Goal: Task Accomplishment & Management: Complete application form

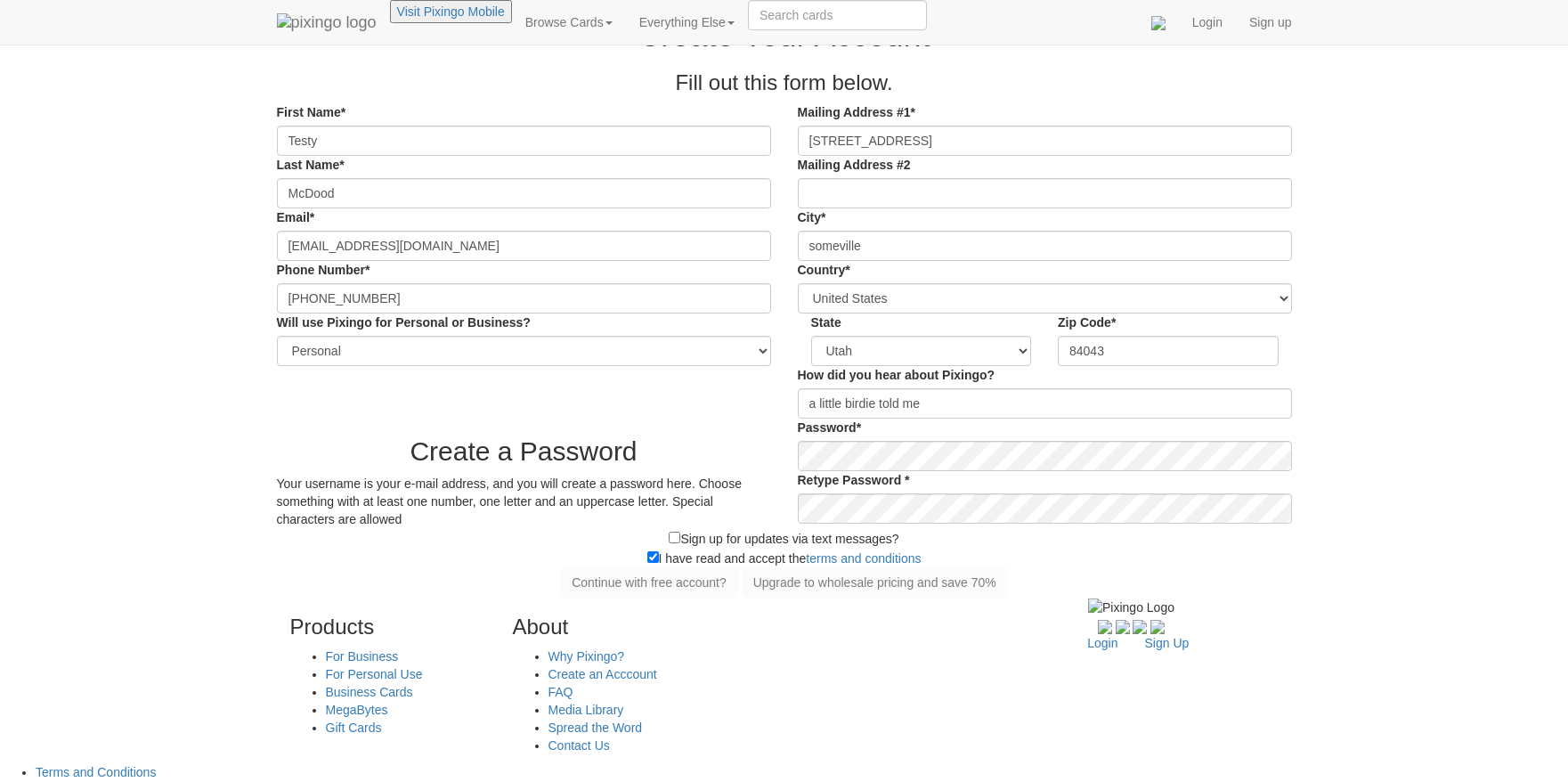
select select "string:Personal"
select select "object:704"
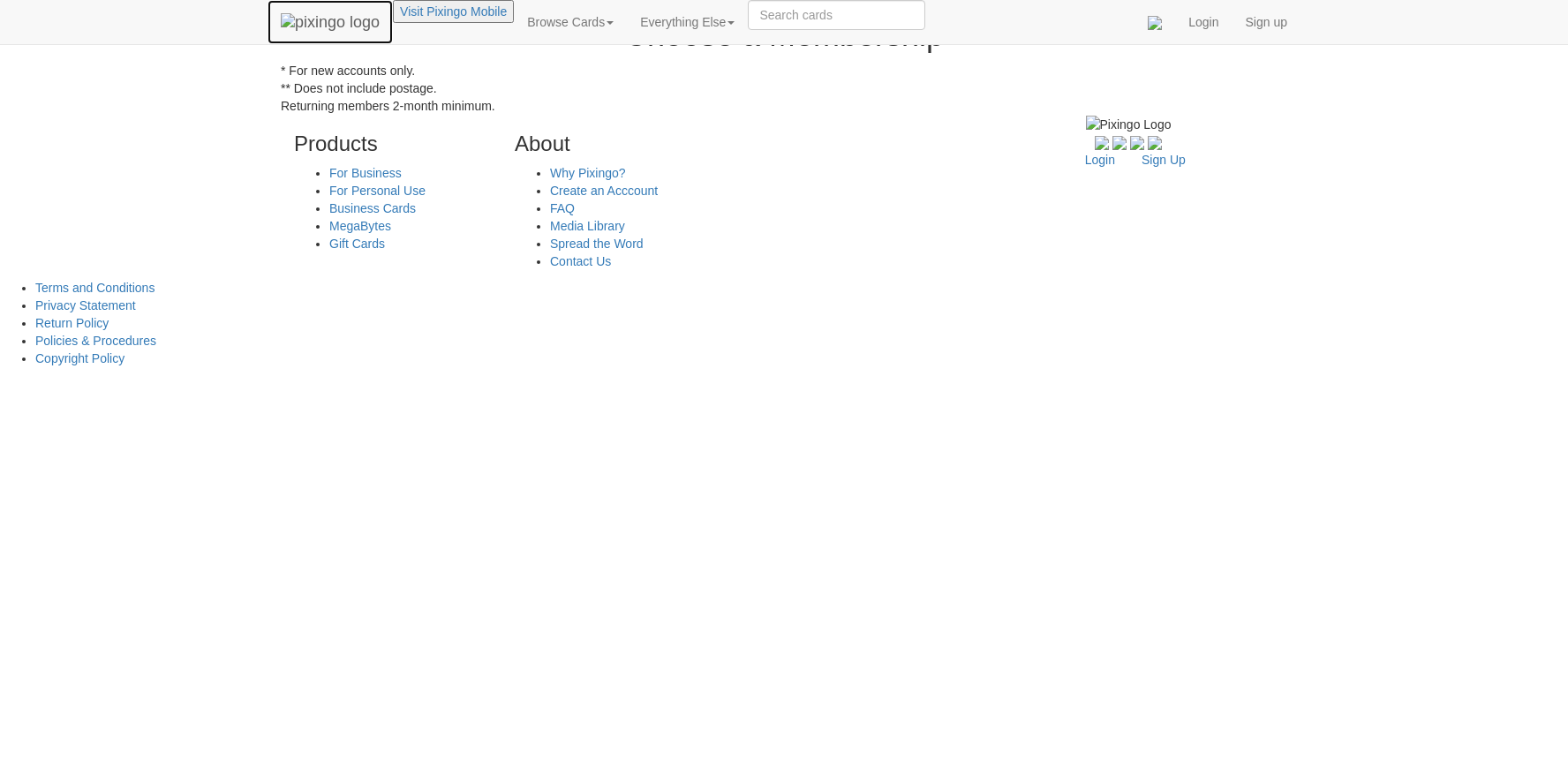
click at [281, 19] on img at bounding box center [330, 22] width 99 height 17
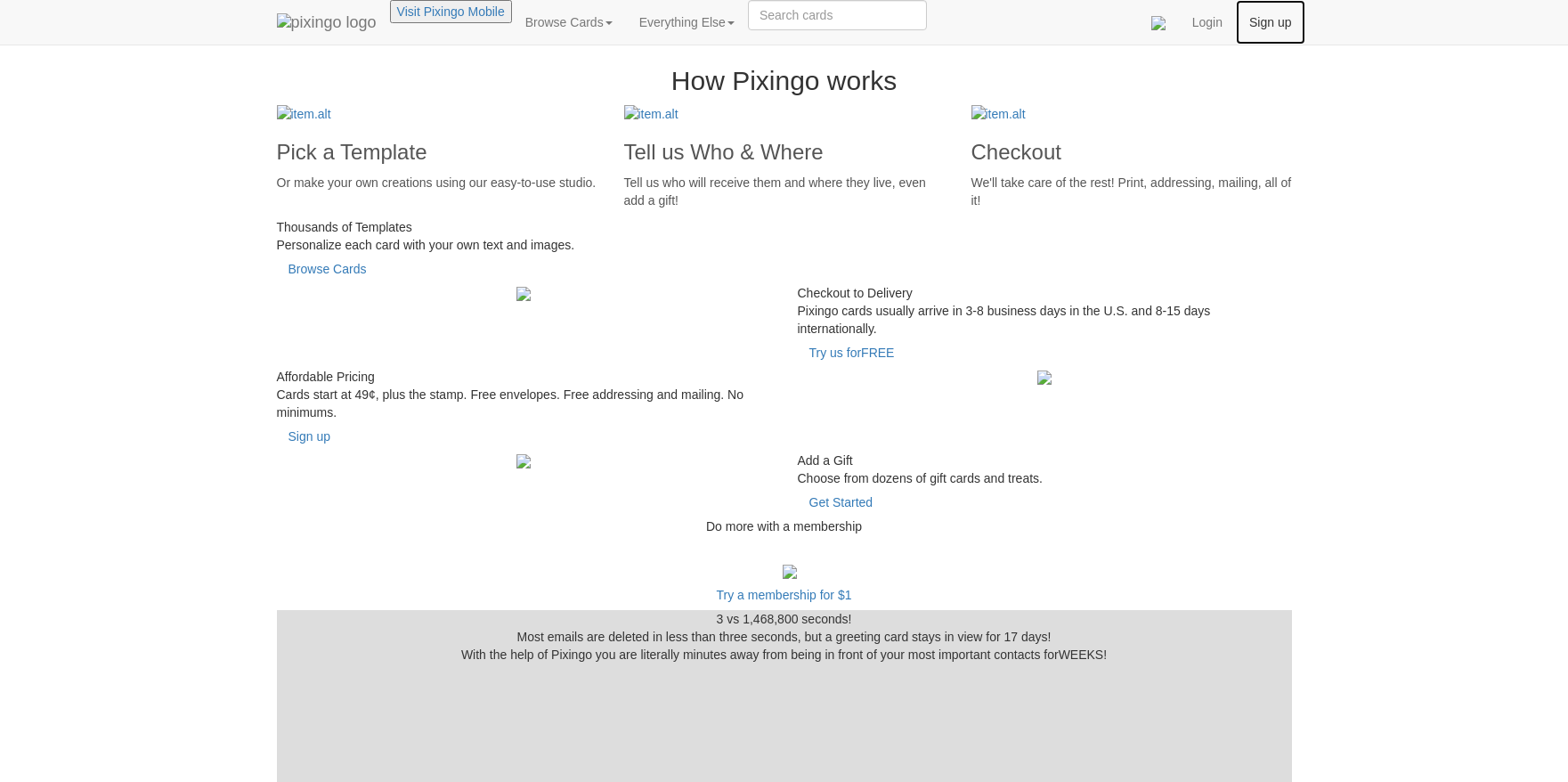
click at [1305, 30] on link "Sign up" at bounding box center [1270, 22] width 69 height 45
click at [1305, 28] on link "Sign up" at bounding box center [1270, 22] width 69 height 45
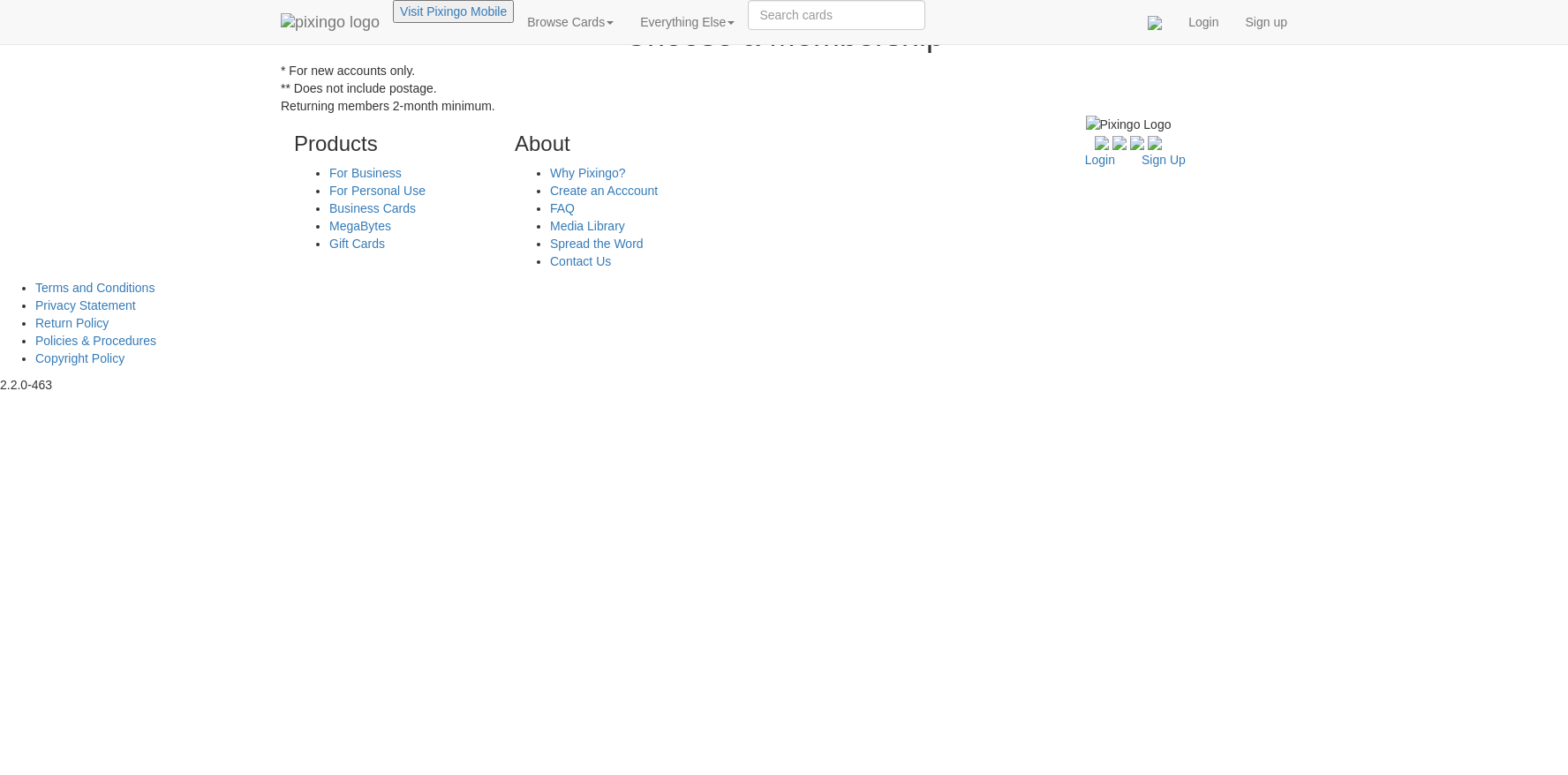
click at [872, 261] on div "Products For Business For Personal Use Business Cards MegaBytes Gift Cards Abou…" at bounding box center [784, 197] width 1033 height 164
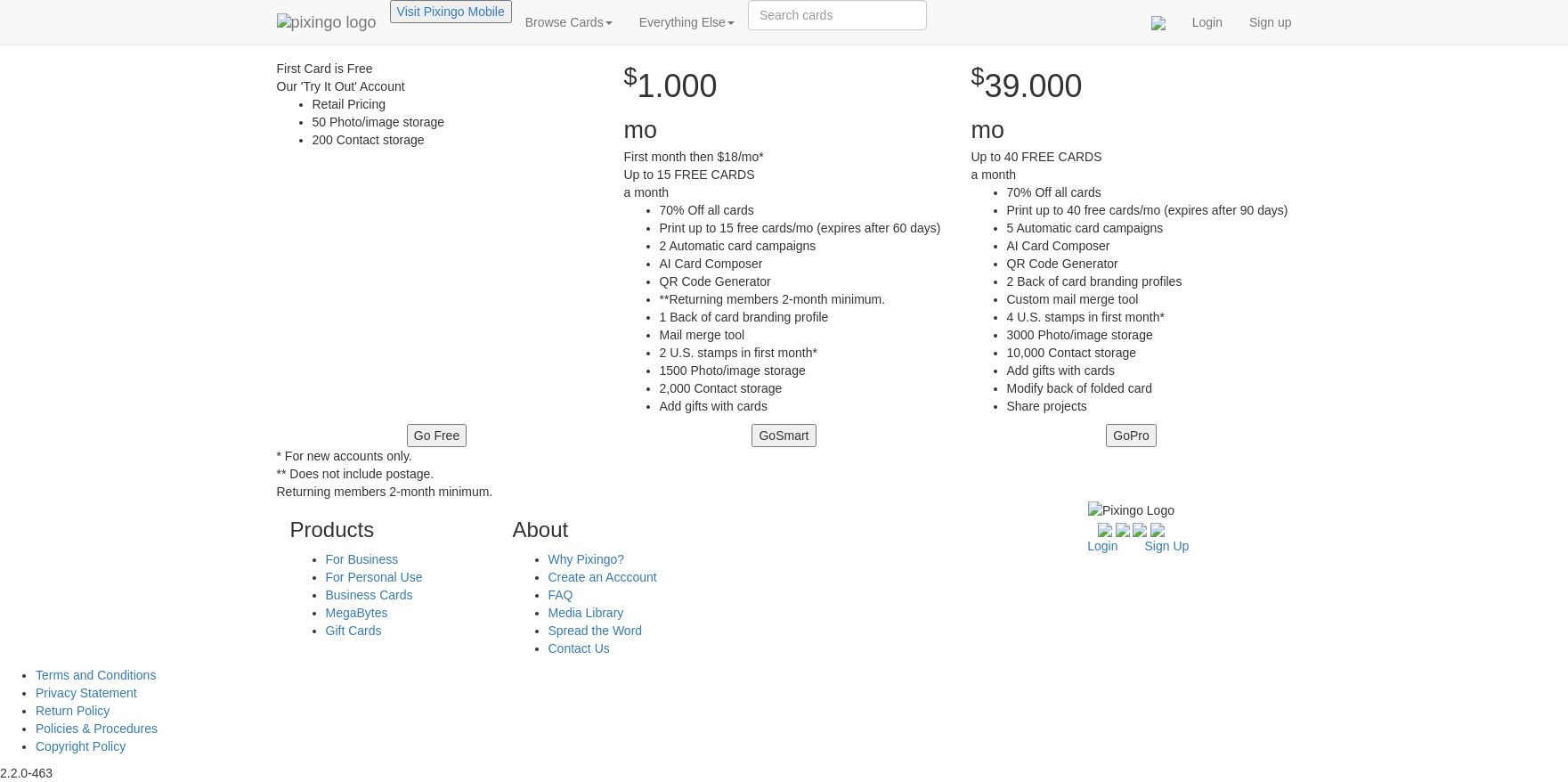
scroll to position [772, 0]
click at [407, 423] on button "Go Free" at bounding box center [436, 434] width 59 height 23
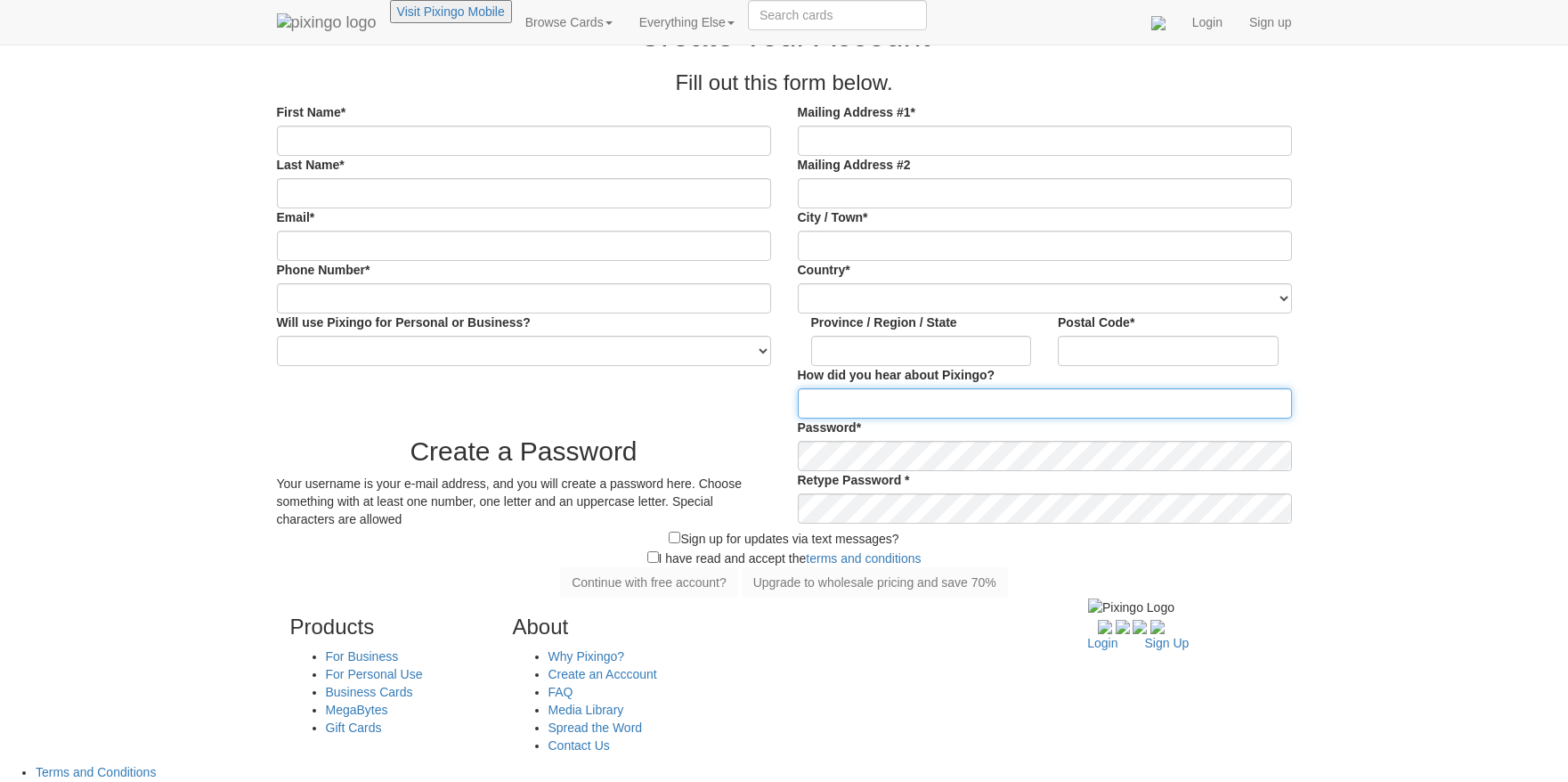
type input "[EMAIL_ADDRESS][DOMAIN_NAME]"
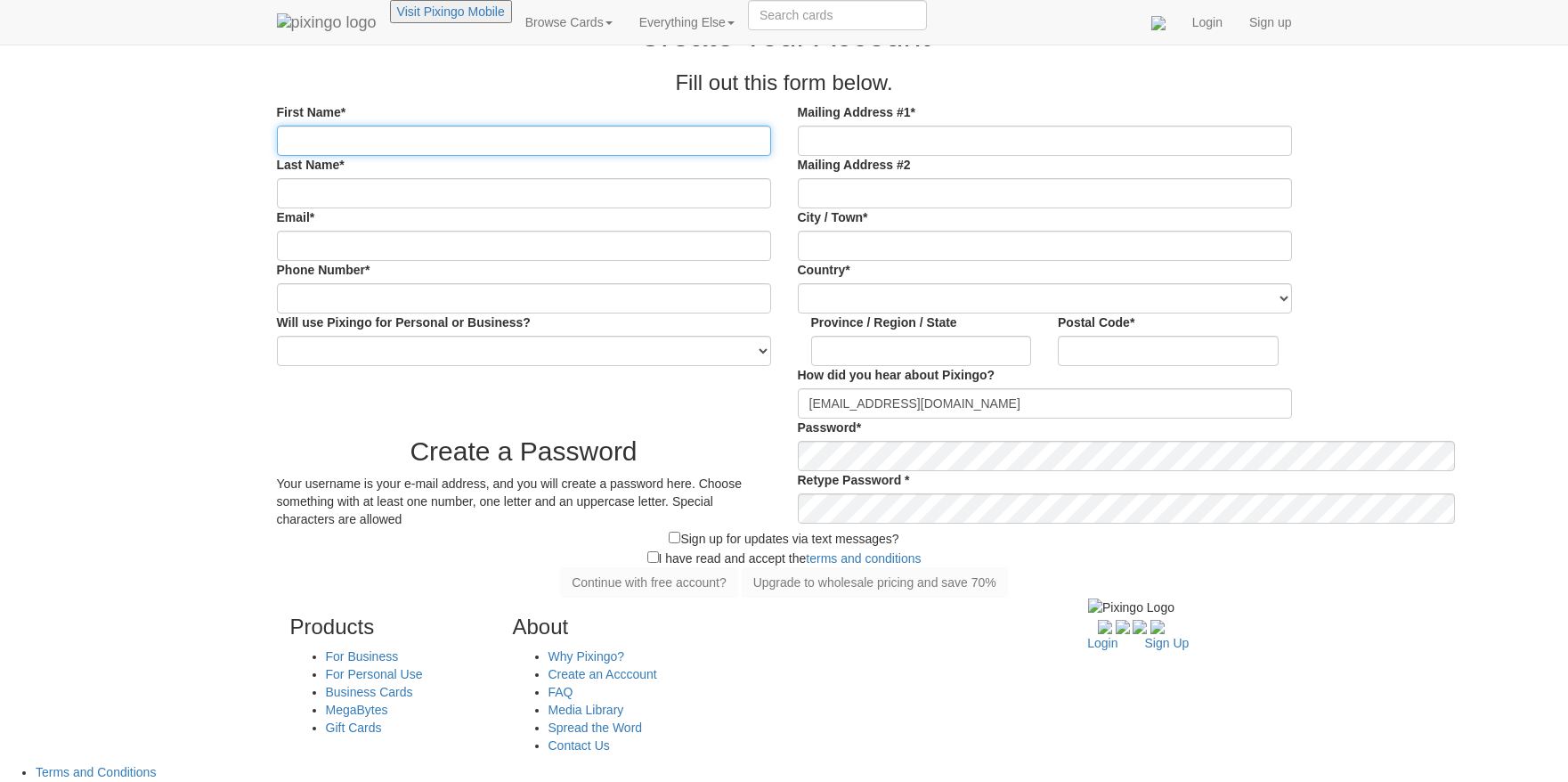
click at [277, 155] on input "First Name*" at bounding box center [524, 140] width 494 height 30
type input "t"
type input "j"
type input "testy"
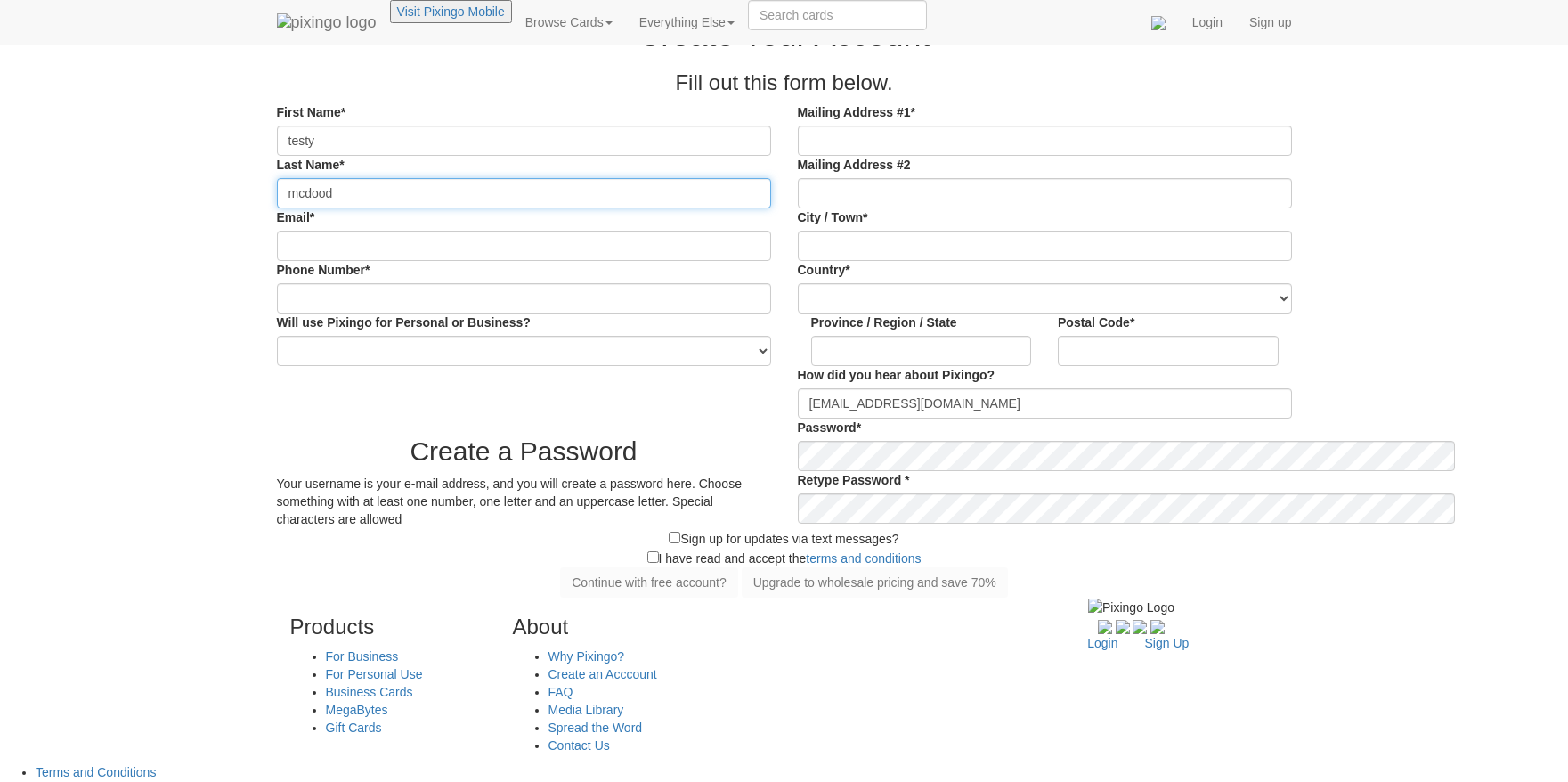
type input "mcdood"
type input "[EMAIL_ADDRESS][DOMAIN_NAME]"
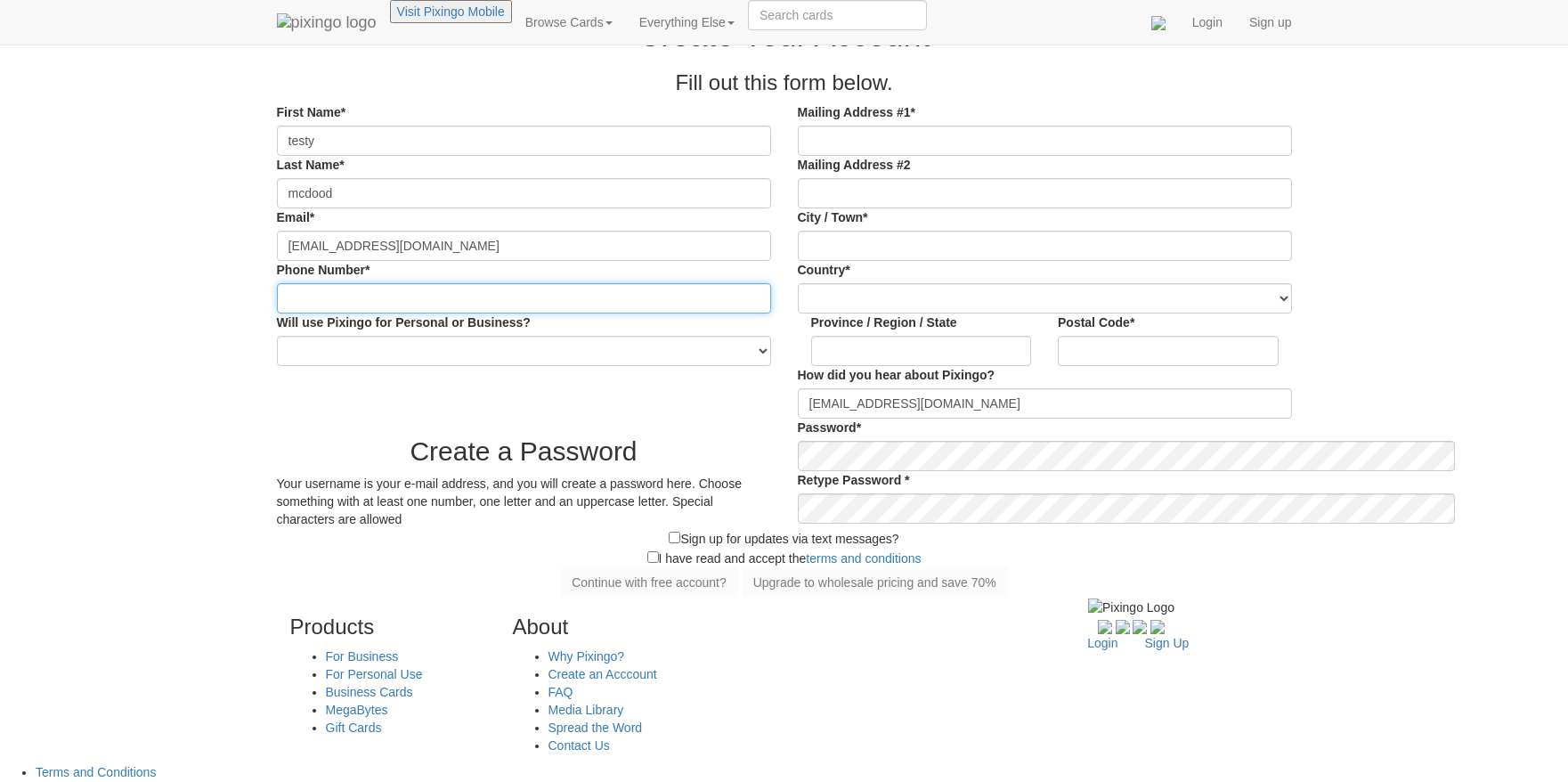
type input "8016449702"
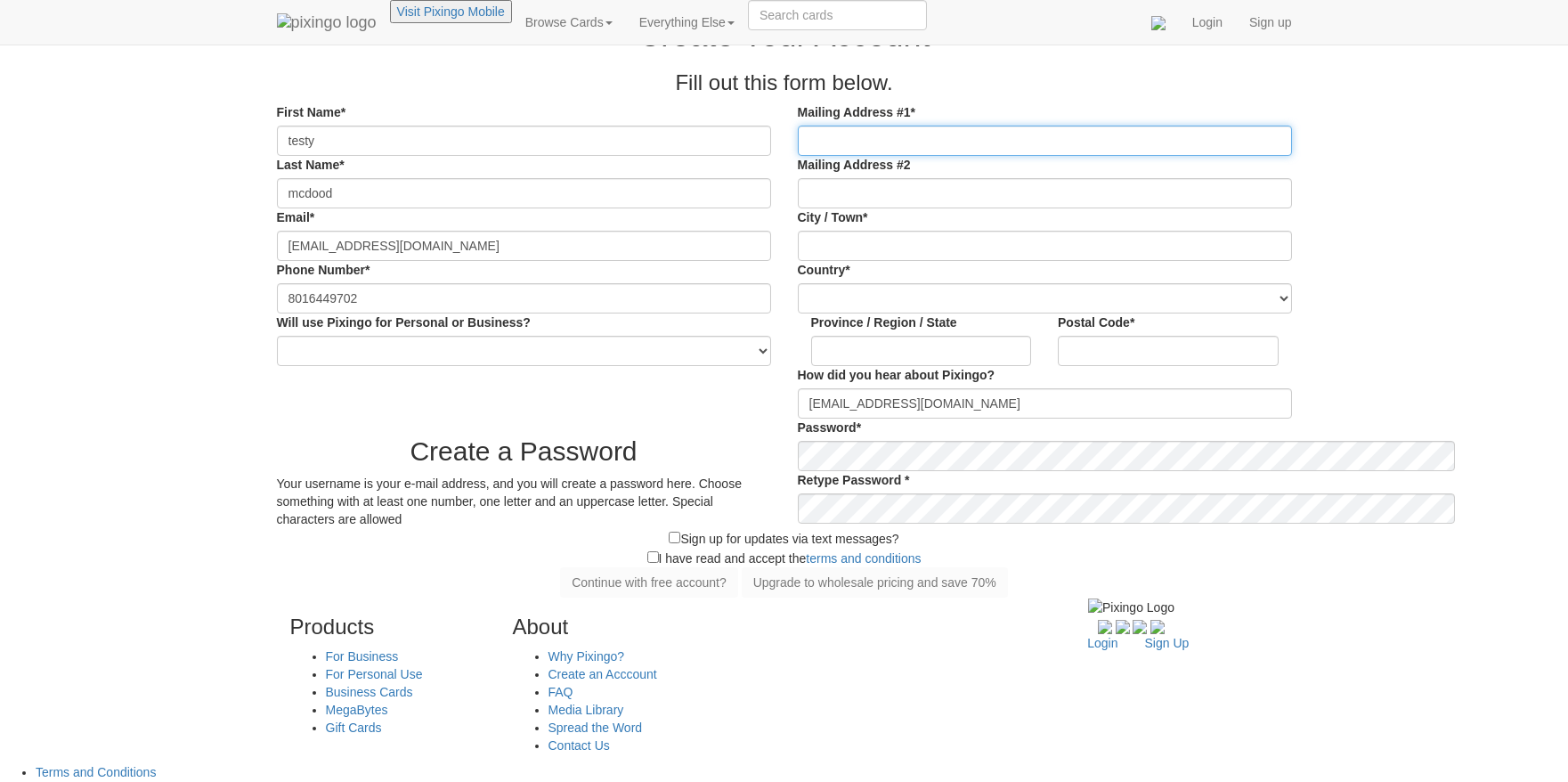
type input "370 N 300 E"
type input "Lehi"
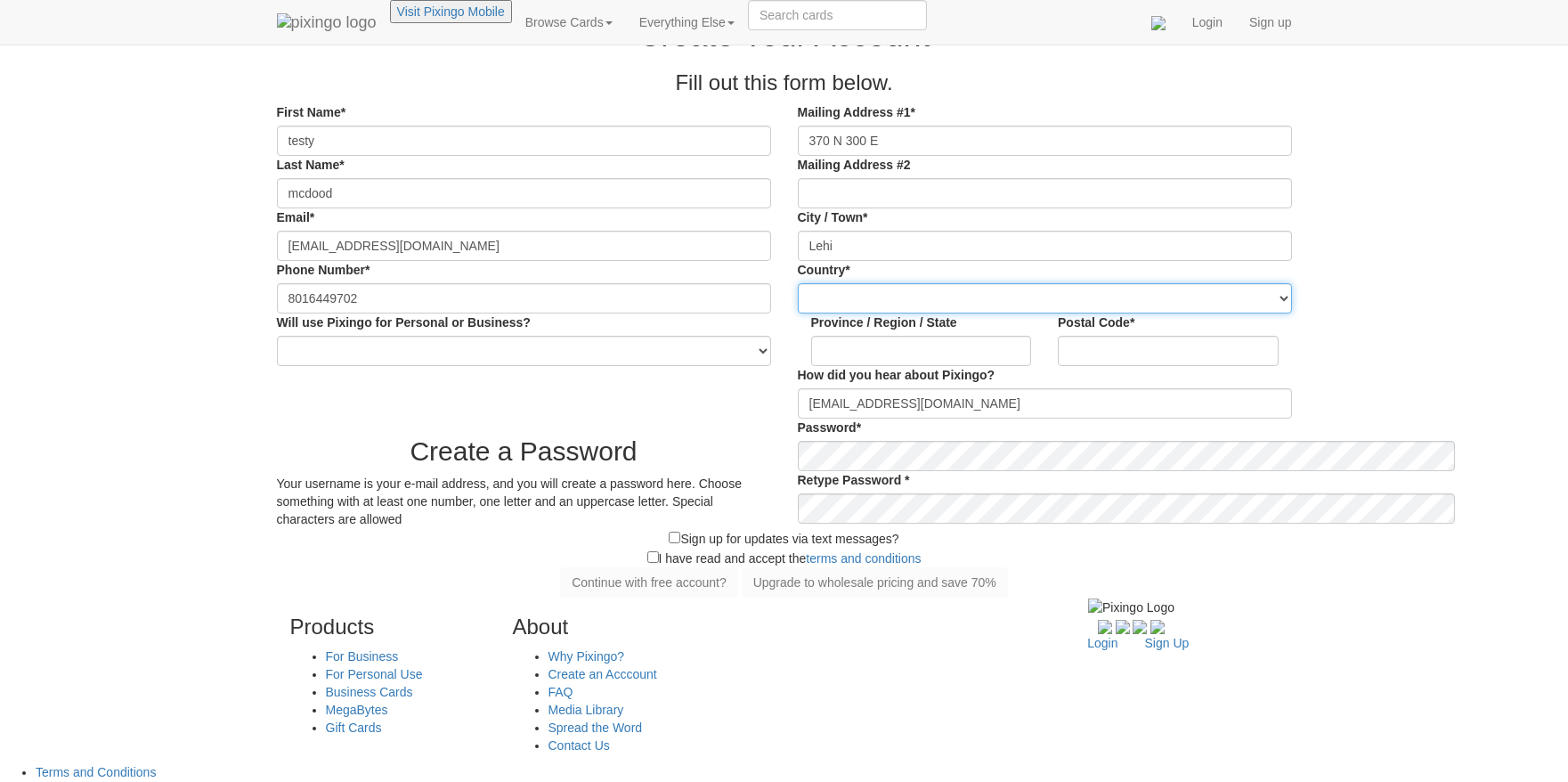
select select "object:401"
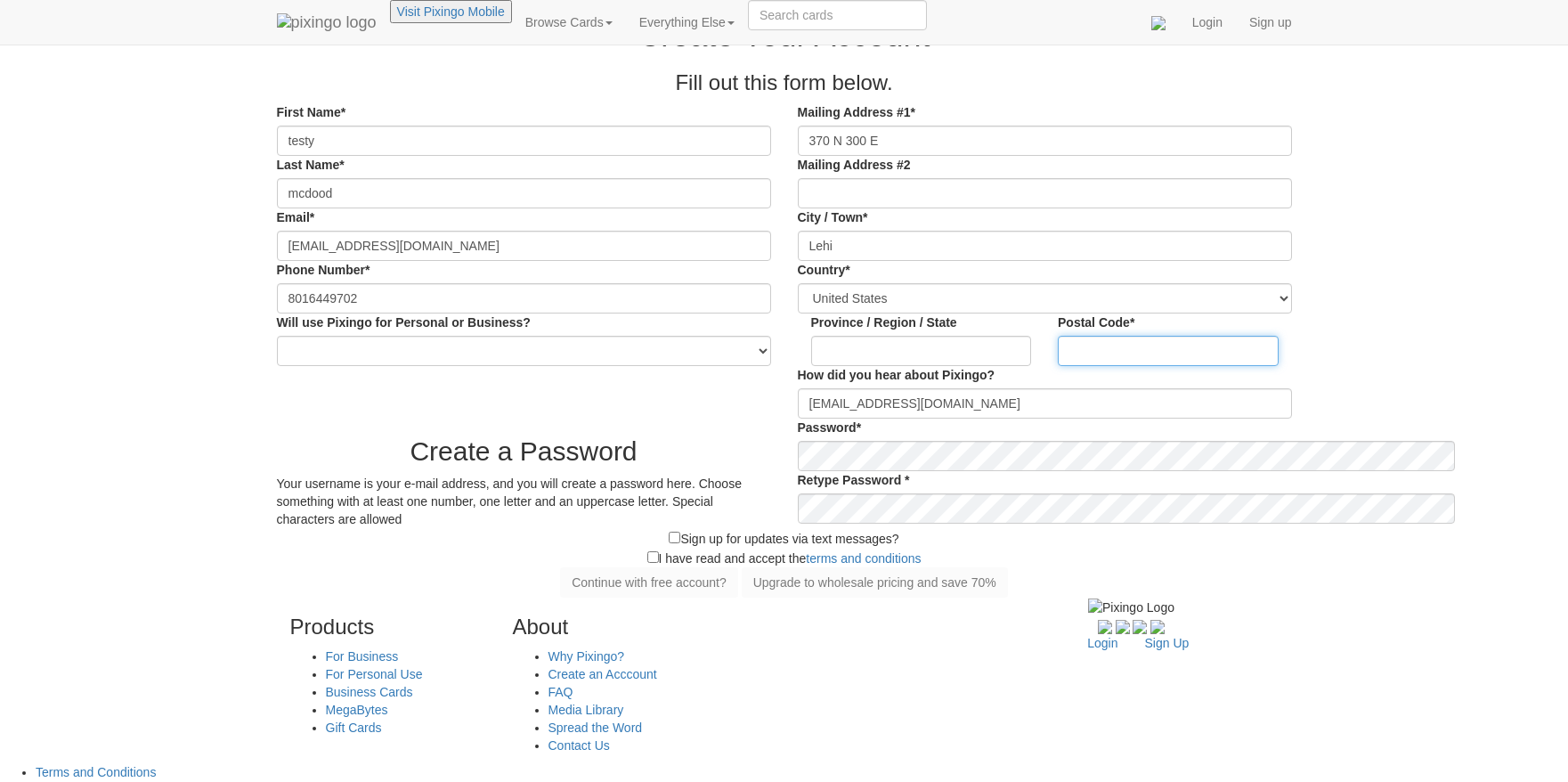
type input "84043"
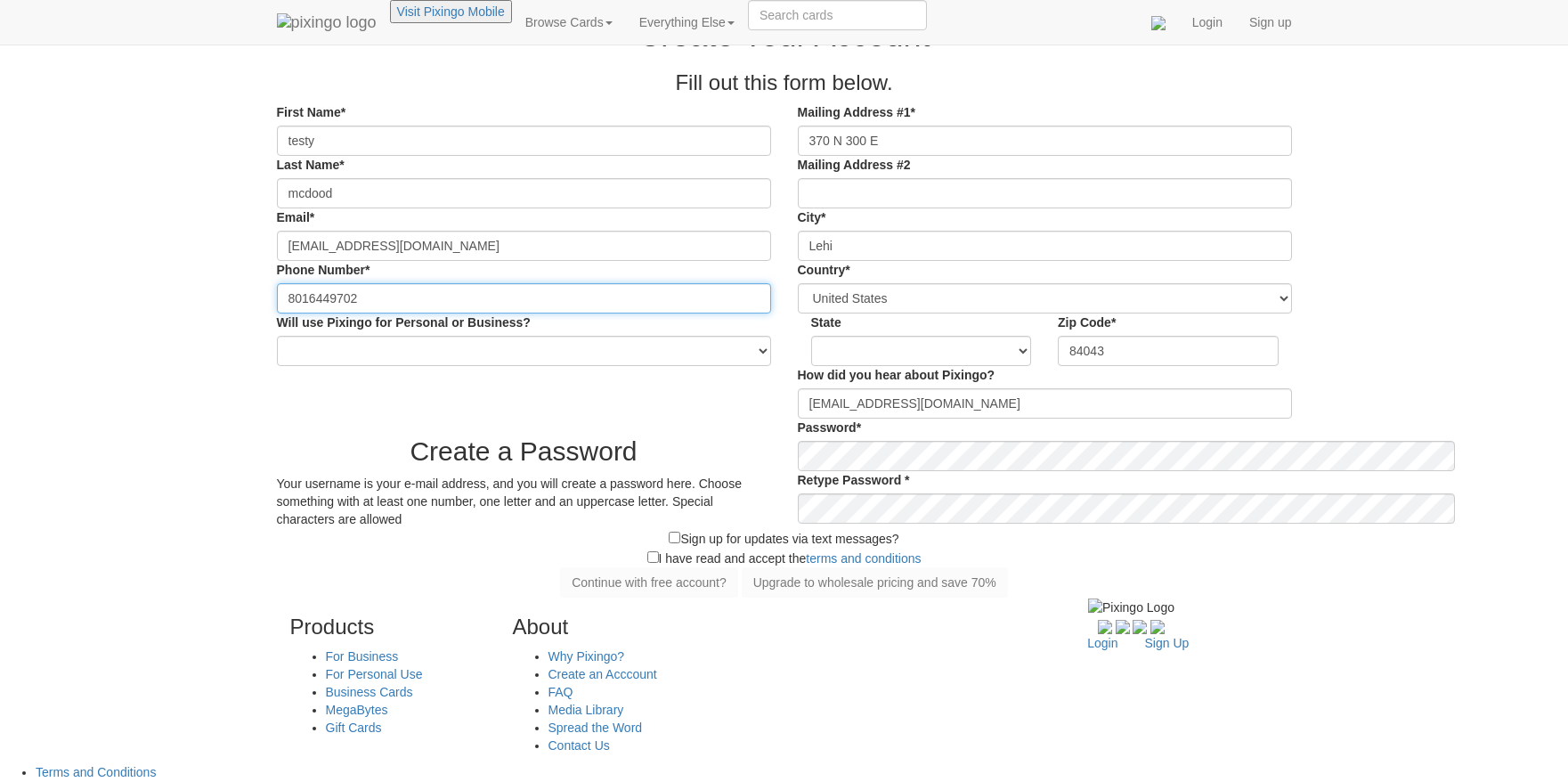
type input "[PHONE_NUMBER]"
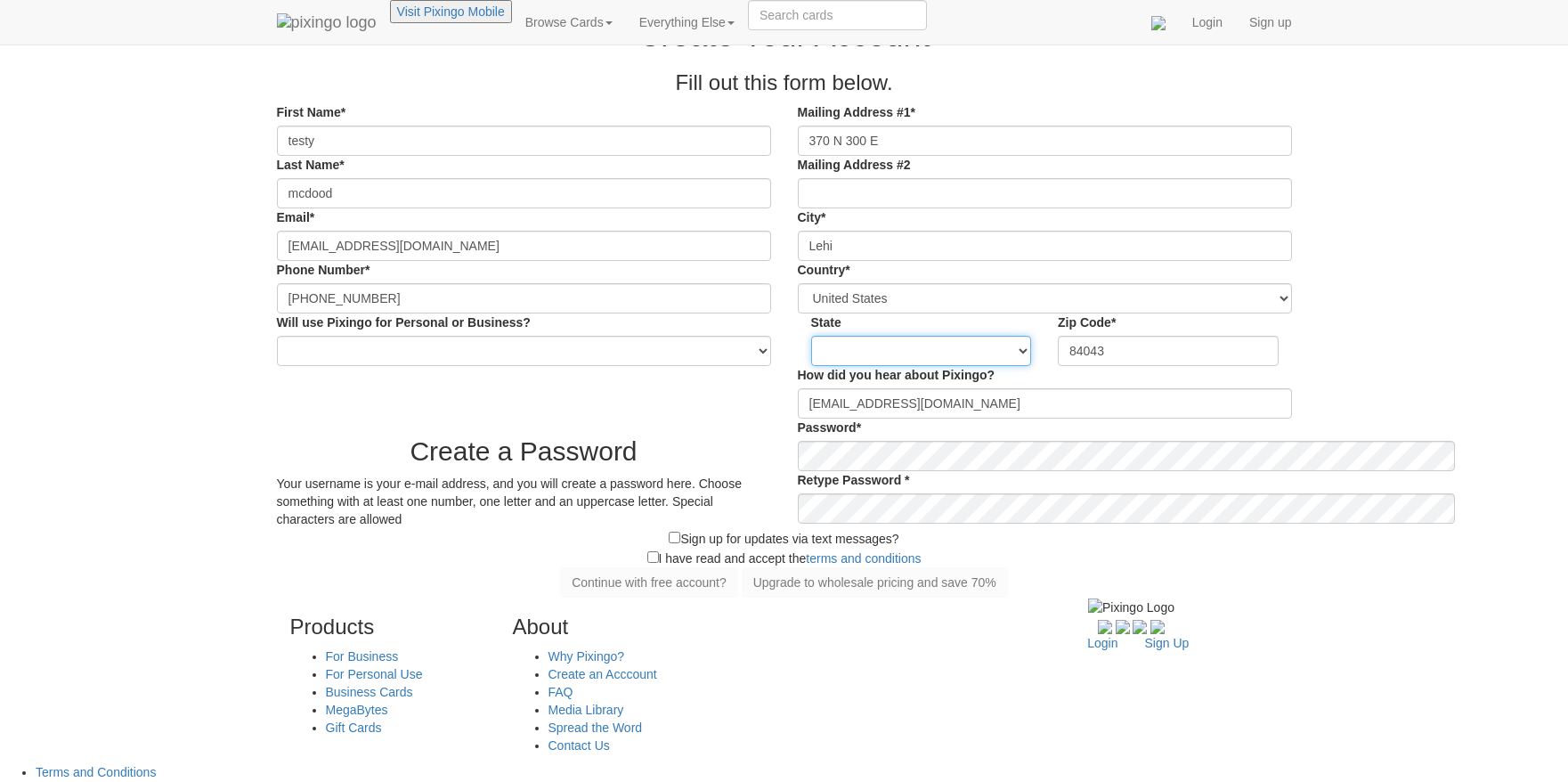
select select "object:701"
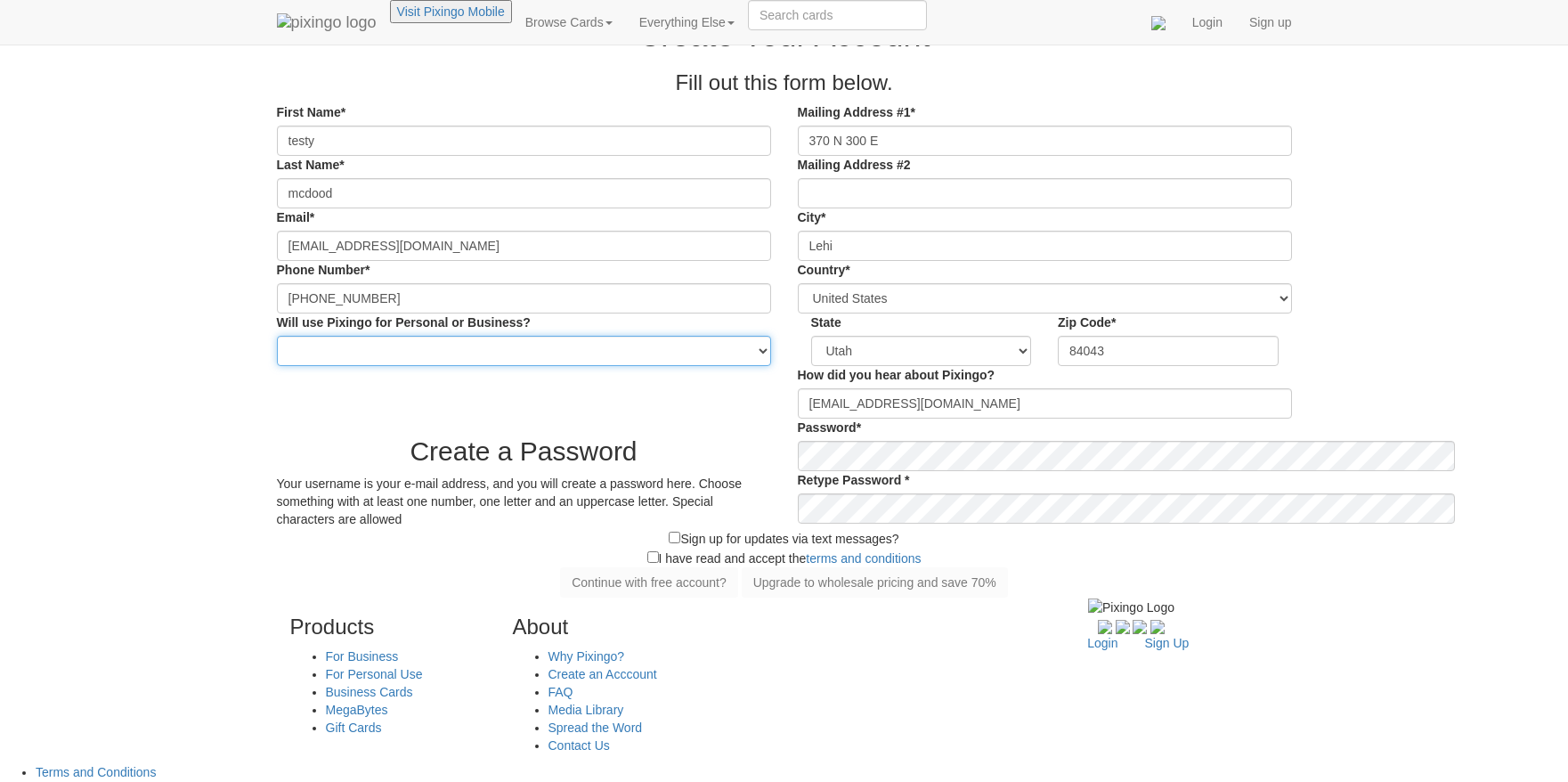
select select "string:Personal"
click at [277, 261] on input "[EMAIL_ADDRESS][DOMAIN_NAME]" at bounding box center [524, 245] width 494 height 30
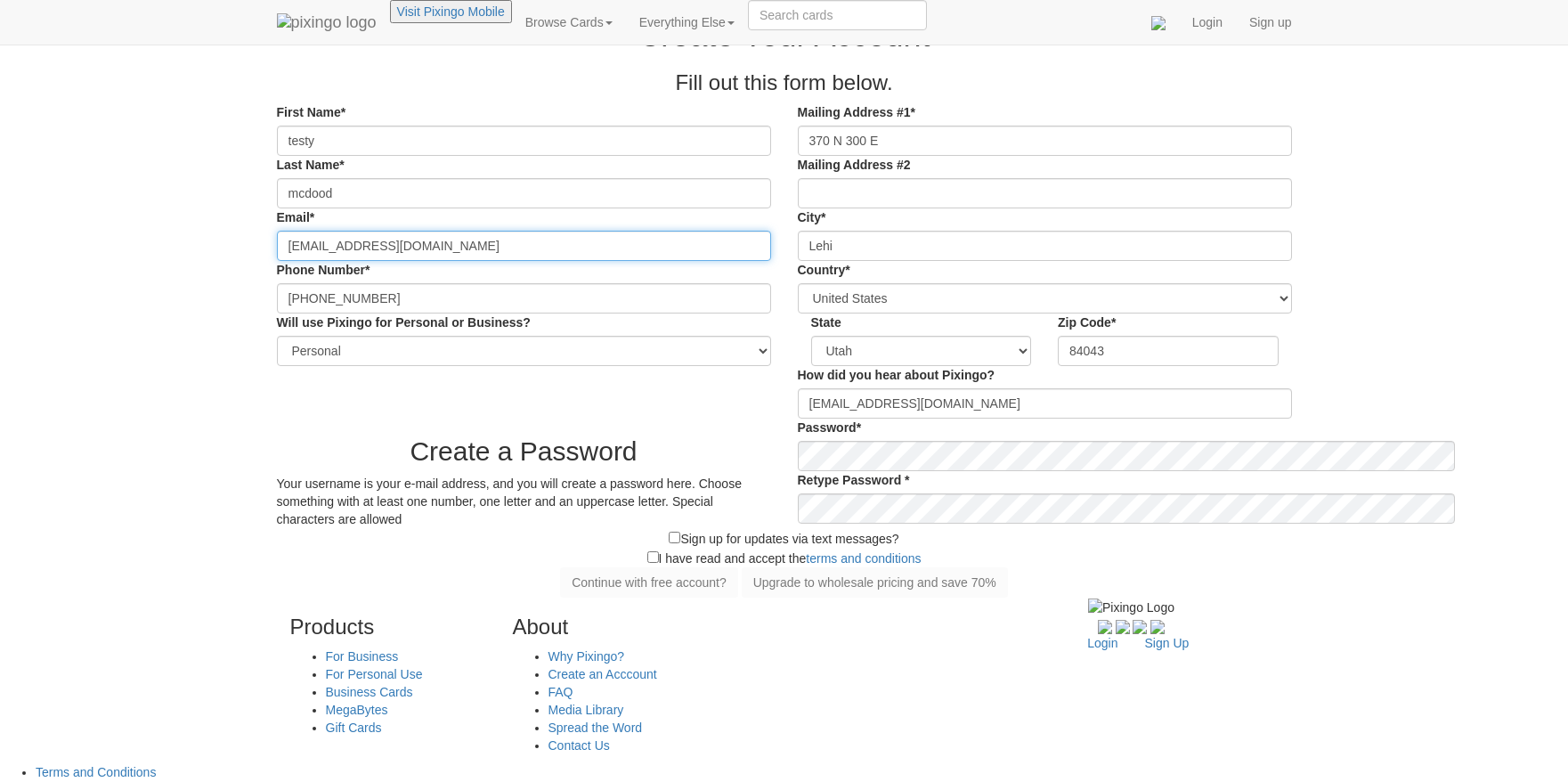
click at [277, 261] on input "[EMAIL_ADDRESS][DOMAIN_NAME]" at bounding box center [524, 245] width 494 height 30
type input "[EMAIL_ADDRESS][DOMAIN_NAME]"
type input "[PHONE_NUMBER]"
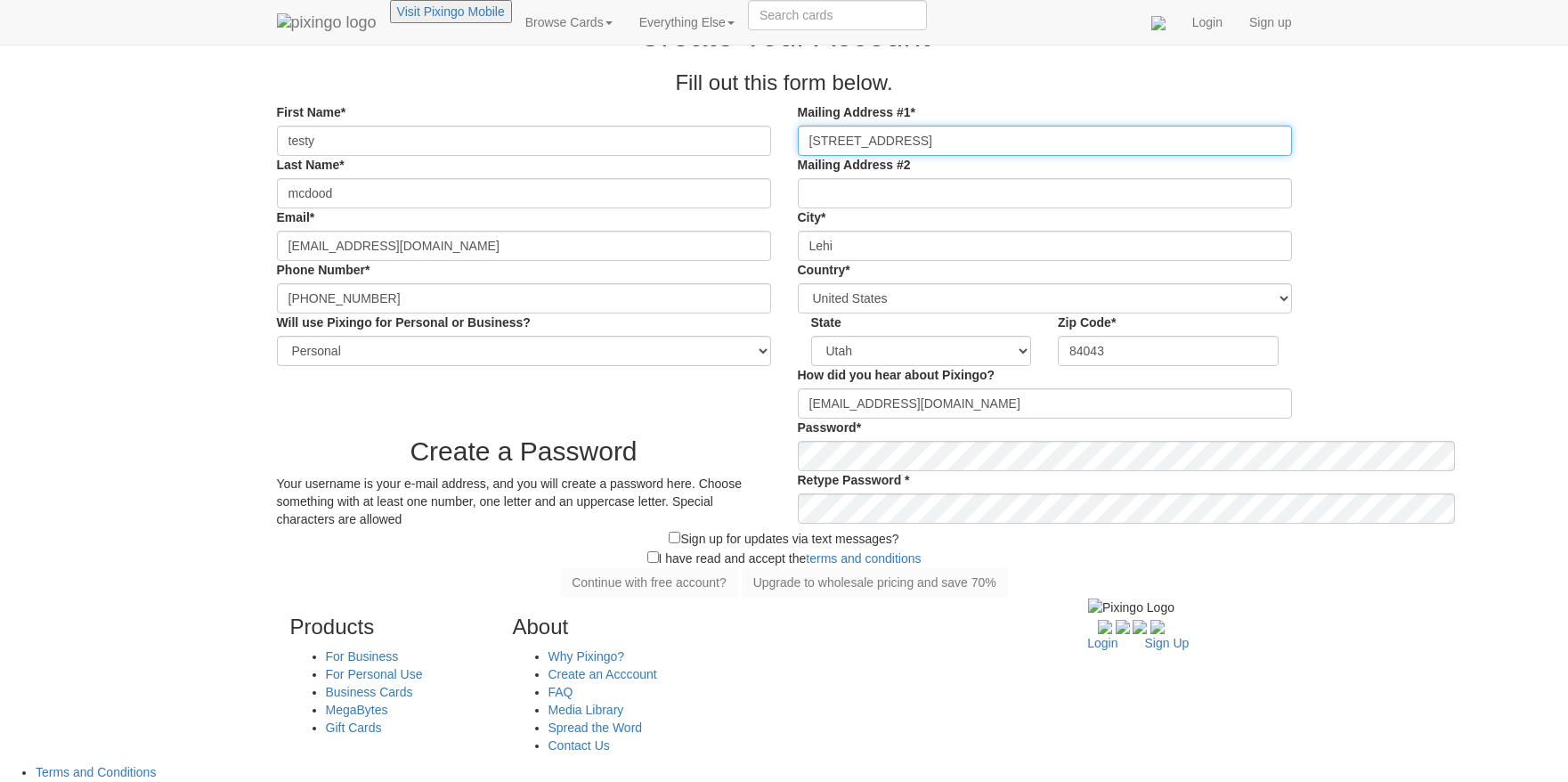
type input "[STREET_ADDRESS]"
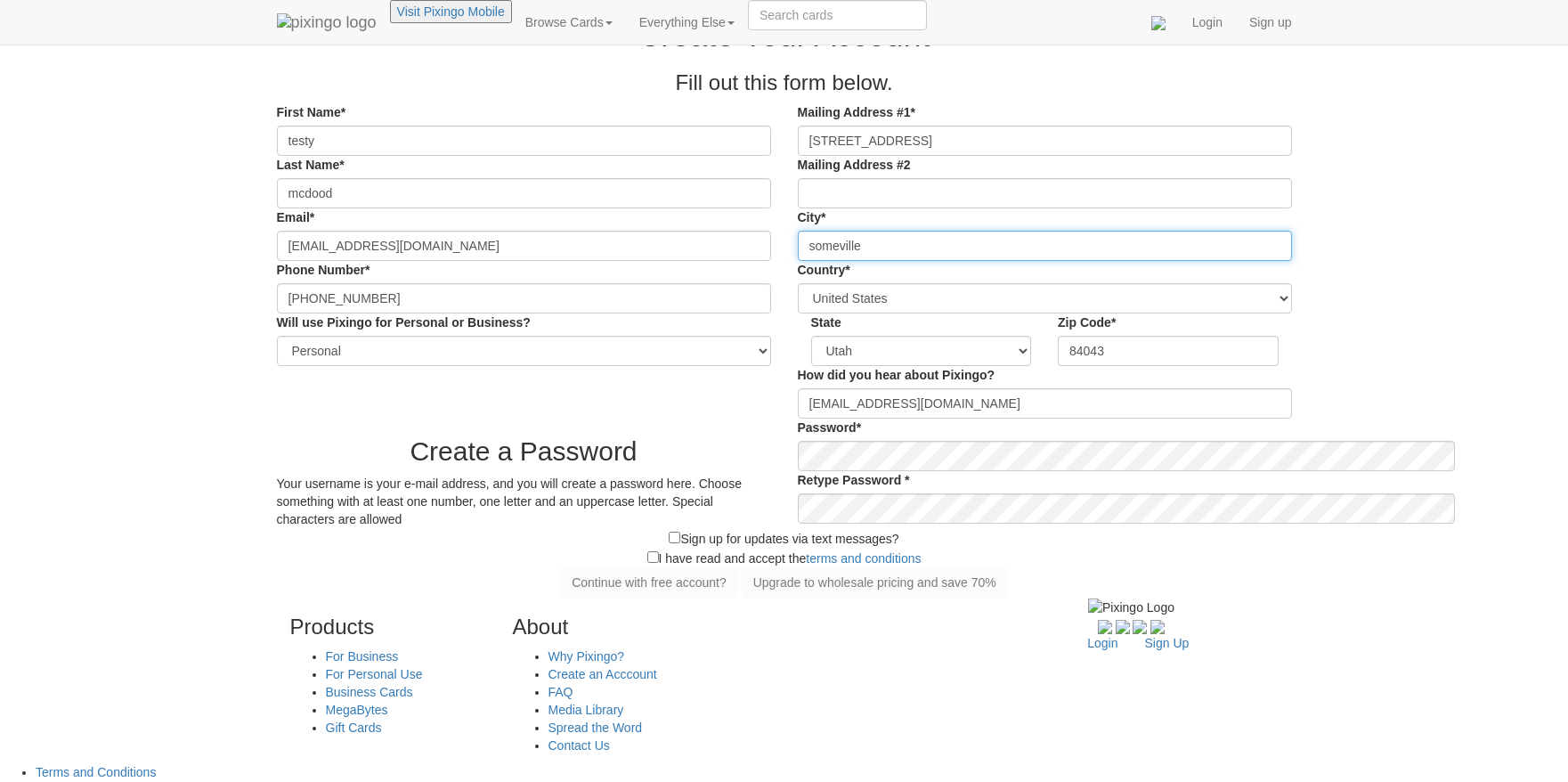
type input "someville"
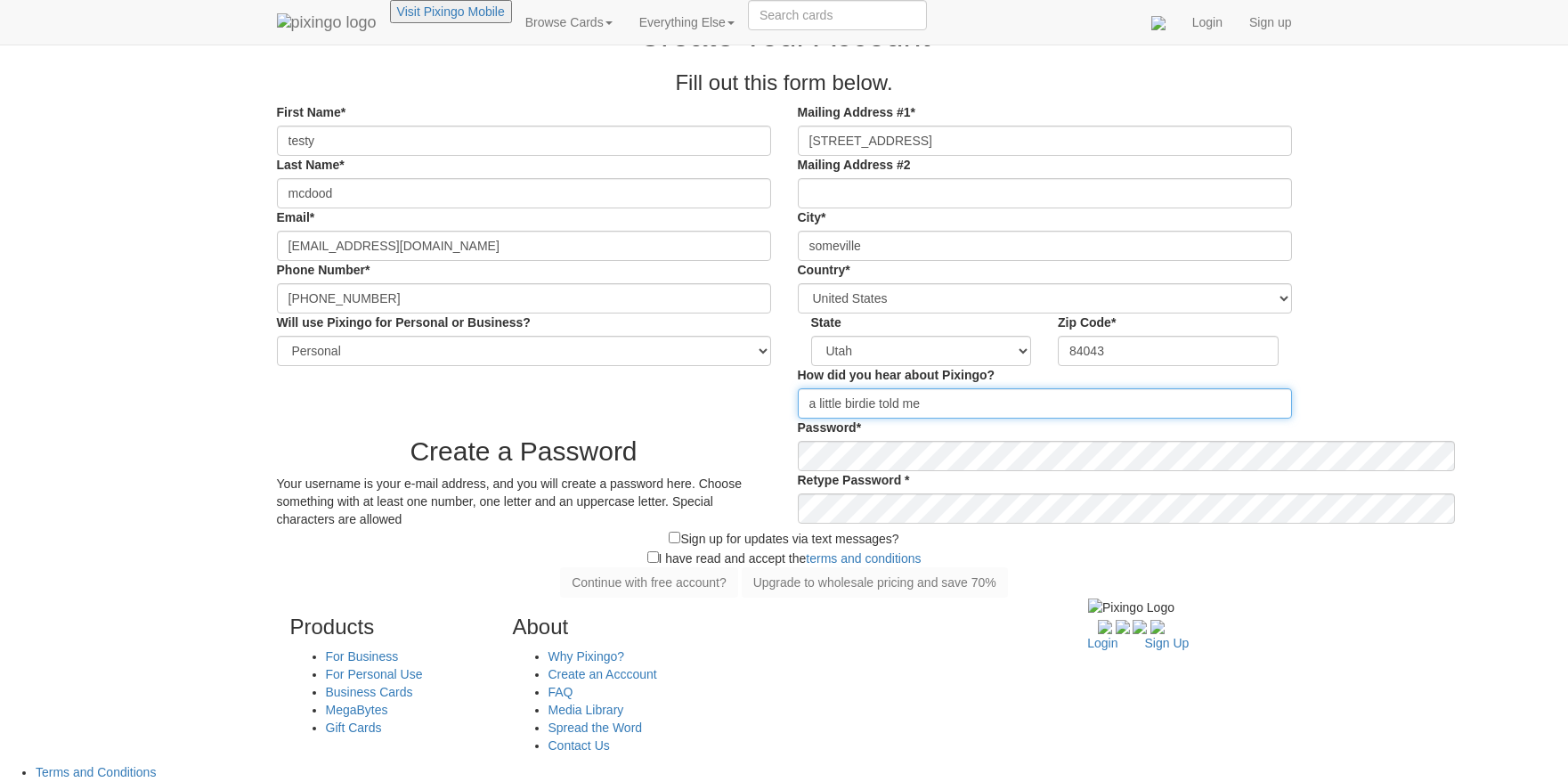
type input "a little birdie told me"
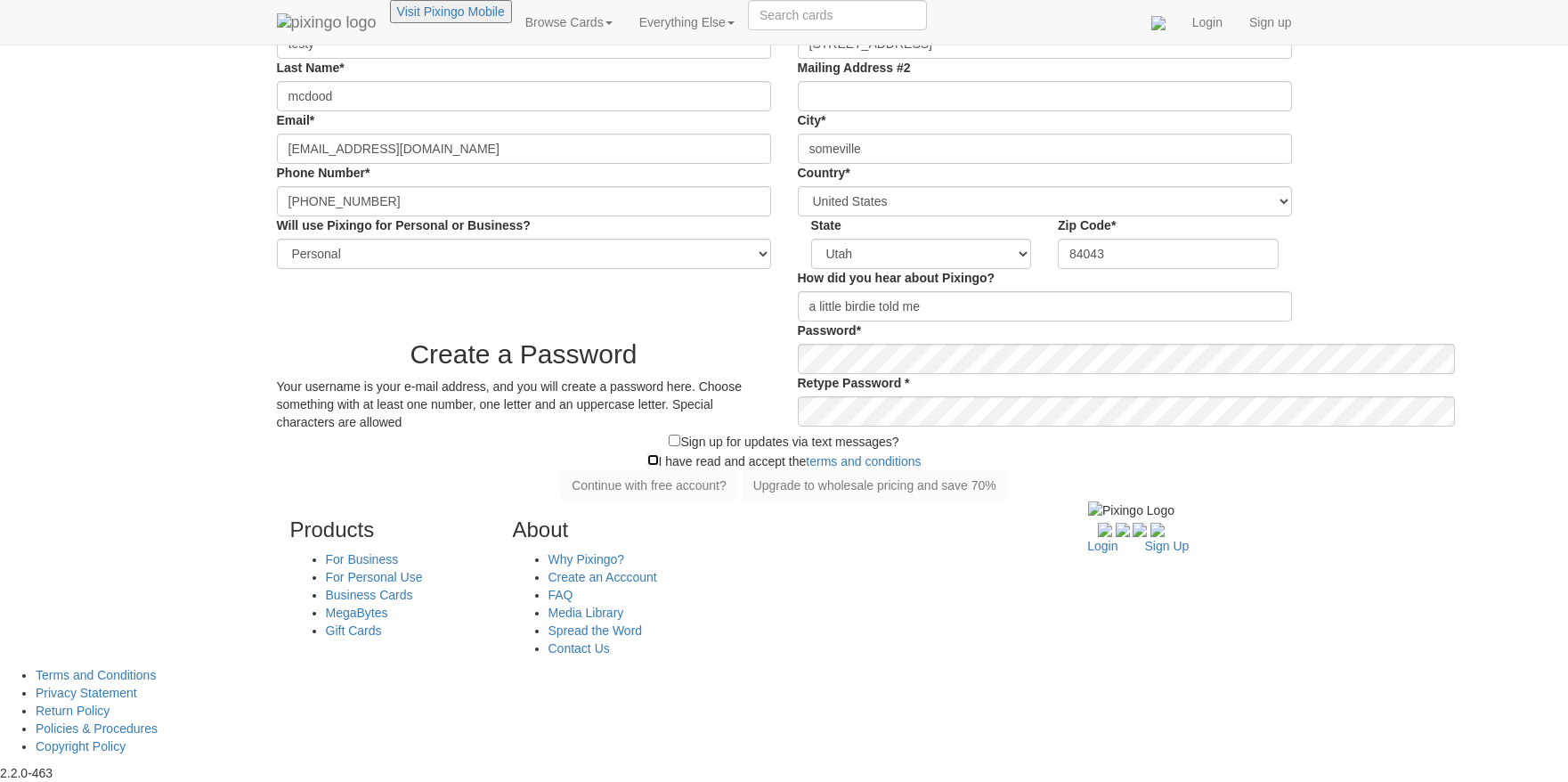
click at [648, 454] on input "checkbox" at bounding box center [653, 459] width 12 height 12
checkbox input "true"
click at [560, 478] on button "Continue with free account?" at bounding box center [649, 485] width 178 height 30
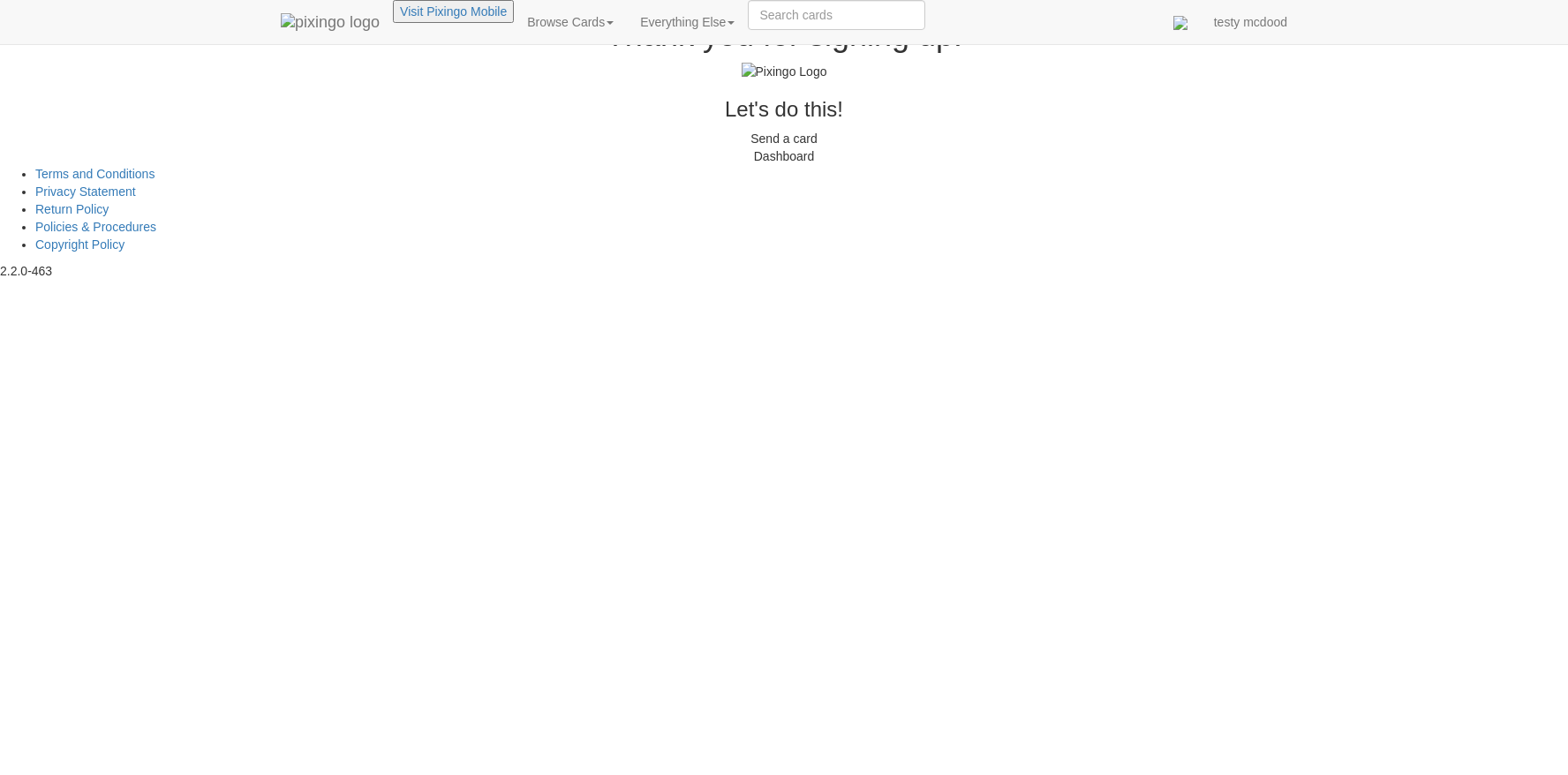
click at [18, 178] on thank-you-retail "Toggle navigation Visit Pixingo Mobile Browse Cards Business Accounting Automot…" at bounding box center [784, 140] width 1568 height 280
click at [842, 165] on div "Dashboard" at bounding box center [784, 156] width 1007 height 17
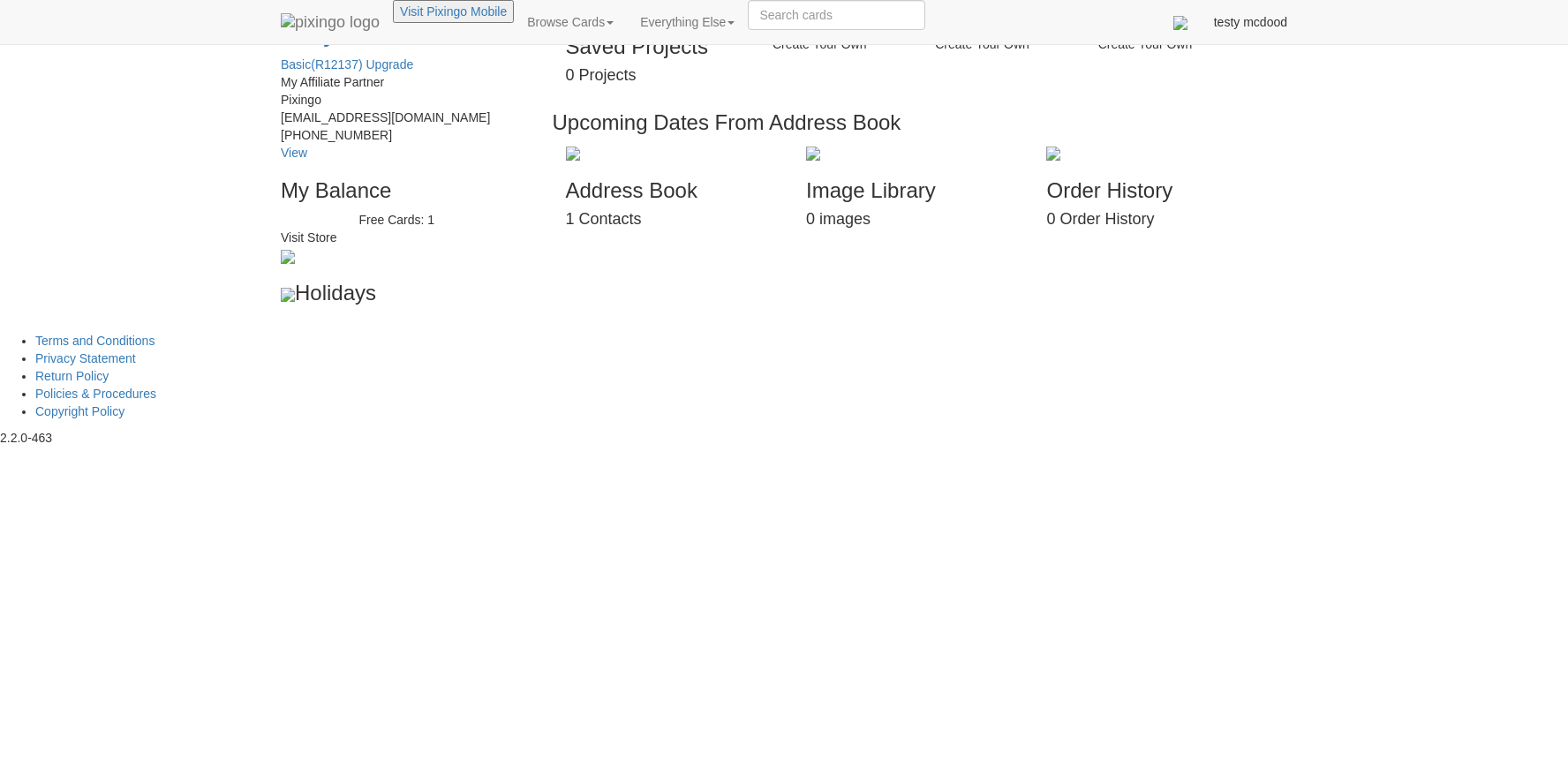
click at [1287, 29] on span "testy mcdood" at bounding box center [1250, 23] width 73 height 15
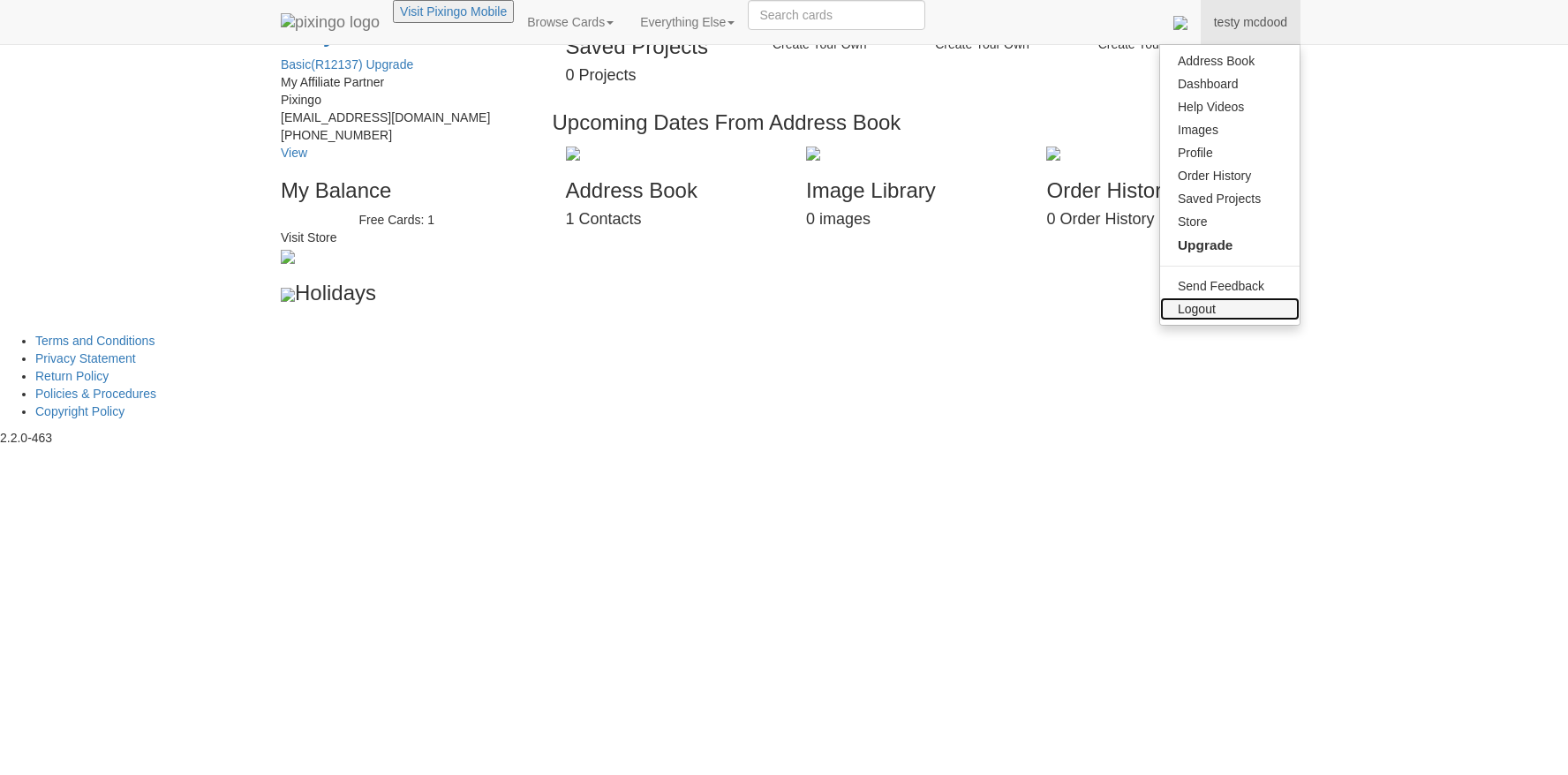
click at [1281, 317] on div "Logout" at bounding box center [1229, 308] width 104 height 17
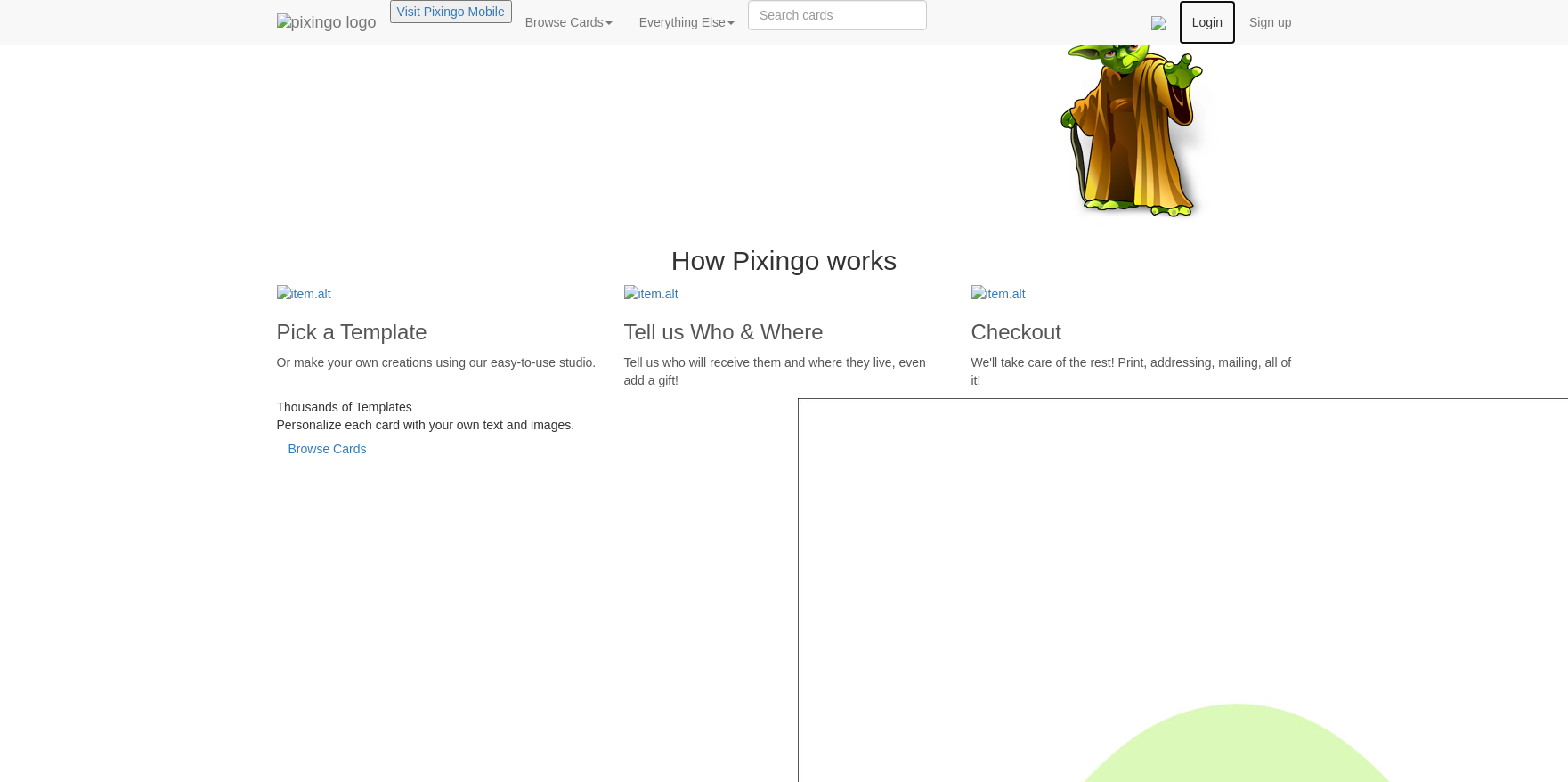
click at [1236, 30] on link "Login" at bounding box center [1208, 22] width 57 height 45
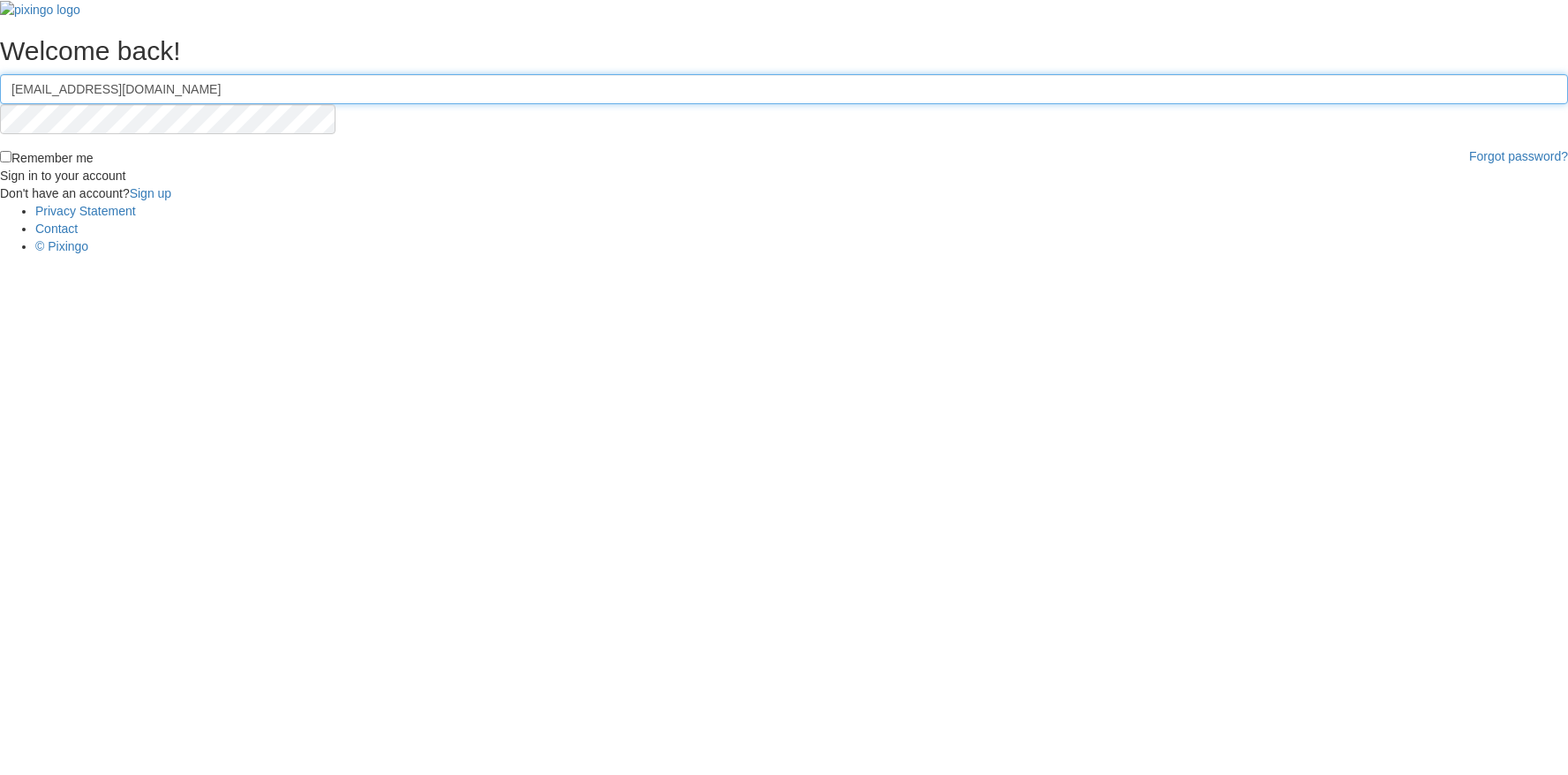
click at [783, 104] on input "[EMAIL_ADDRESS][DOMAIN_NAME]" at bounding box center [784, 89] width 1568 height 30
drag, startPoint x: 809, startPoint y: 290, endPoint x: 535, endPoint y: 293, distance: 274.0
click at [535, 202] on section "Welcome back! [EMAIL_ADDRESS][DOMAIN_NAME] Remember me Forgot password? Sign in…" at bounding box center [784, 101] width 1568 height 202
type input "[EMAIL_ADDRESS][DOMAIN_NAME]"
